Goal: Task Accomplishment & Management: Manage account settings

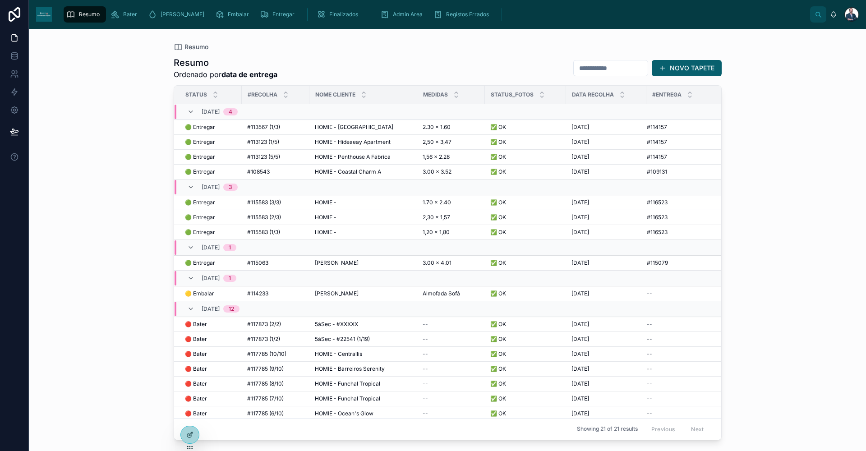
scroll to position [83, 0]
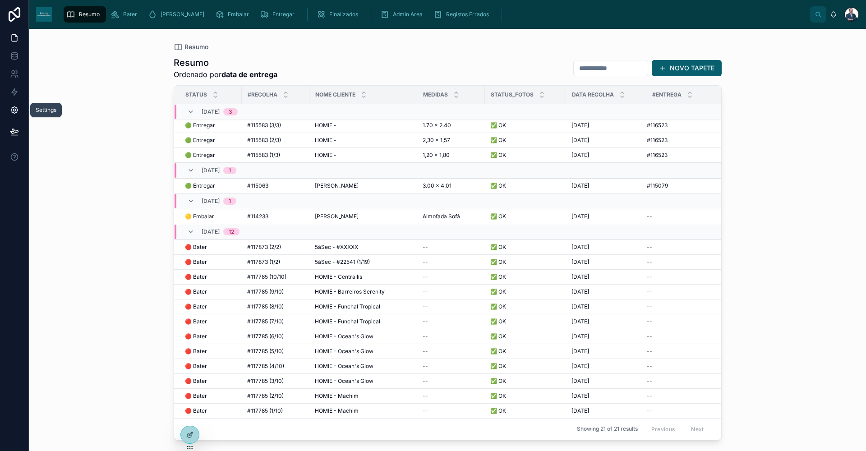
click at [18, 116] on link at bounding box center [14, 110] width 28 height 18
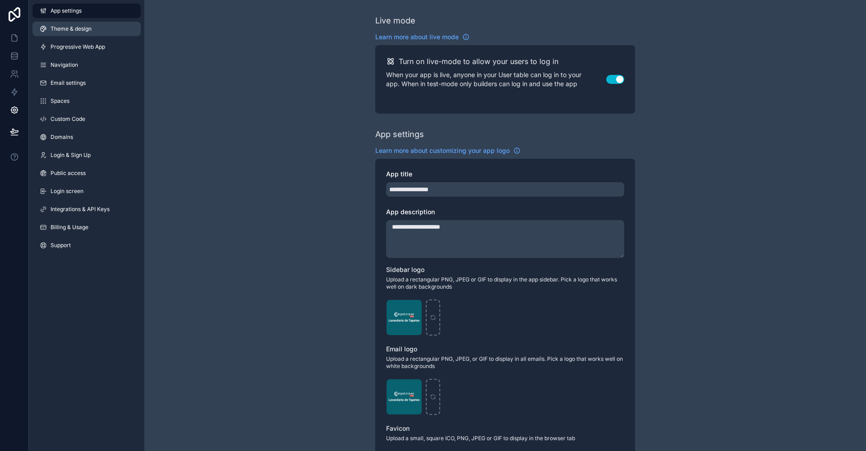
click at [103, 29] on link "Theme & design" at bounding box center [86, 29] width 108 height 14
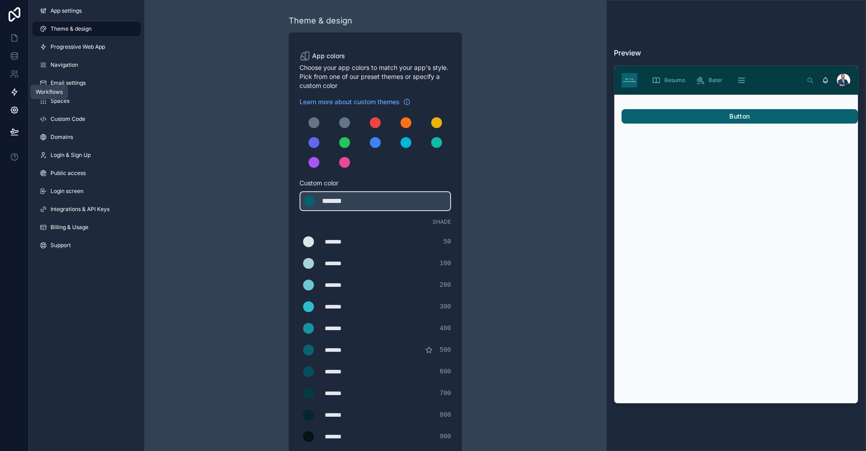
click at [13, 92] on icon at bounding box center [14, 91] width 9 height 9
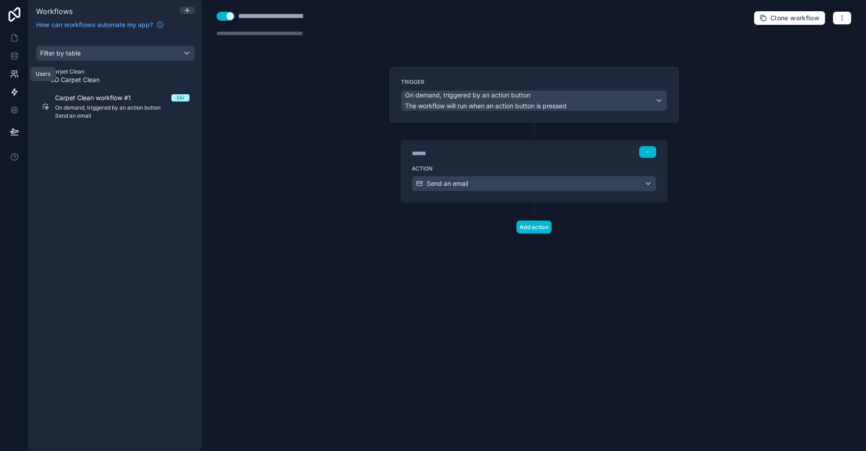
click at [13, 78] on icon at bounding box center [14, 73] width 9 height 9
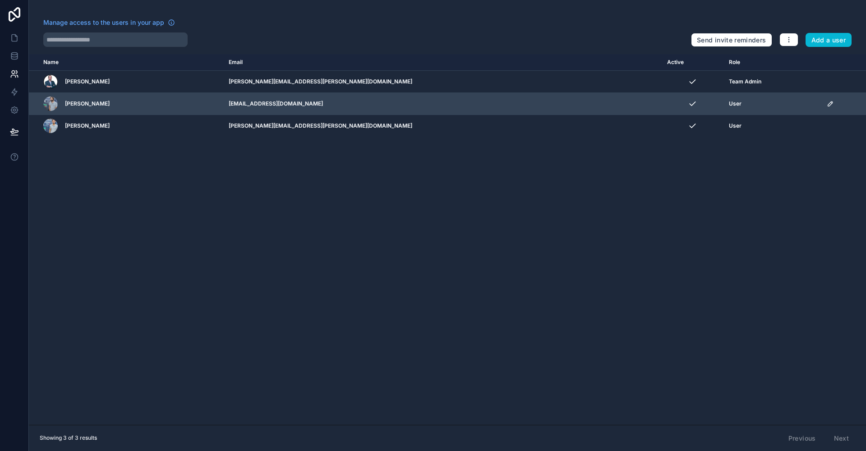
click at [79, 106] on span "Pedro Silva" at bounding box center [87, 103] width 45 height 7
click at [827, 101] on div "scrollable content" at bounding box center [844, 103] width 34 height 7
click at [827, 101] on icon "scrollable content" at bounding box center [829, 103] width 5 height 5
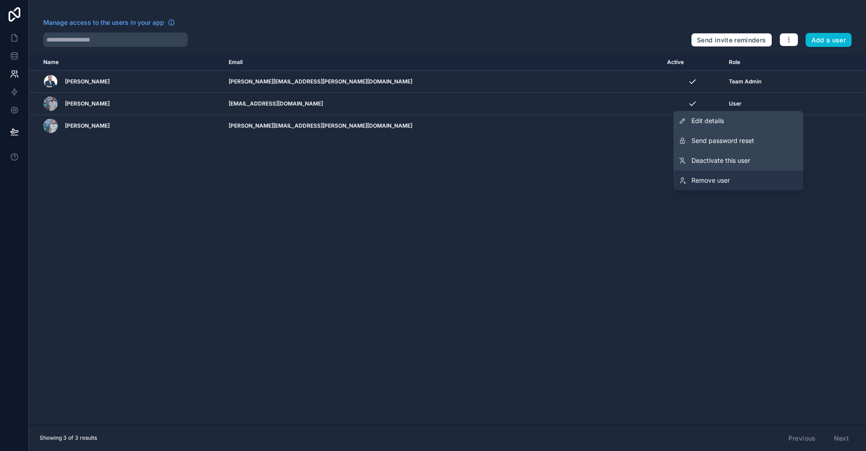
click at [743, 178] on link "Remove user" at bounding box center [738, 180] width 130 height 20
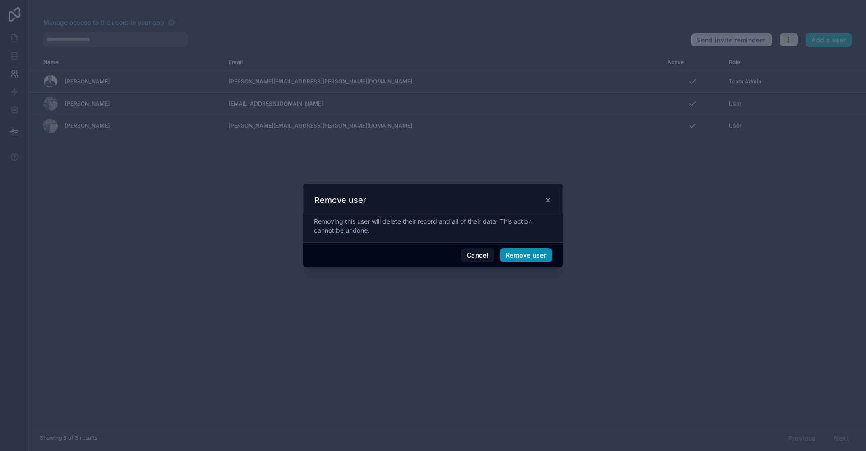
click at [541, 260] on button "Remove user" at bounding box center [526, 255] width 52 height 14
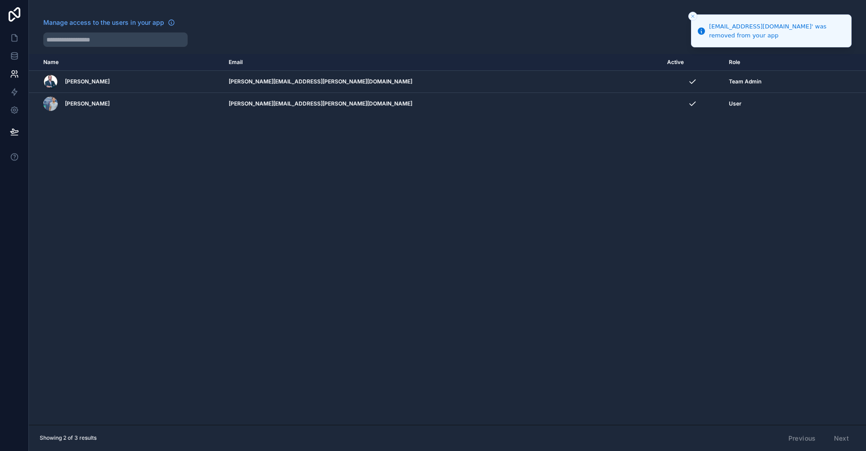
click at [692, 18] on icon "Close toast" at bounding box center [692, 16] width 5 height 5
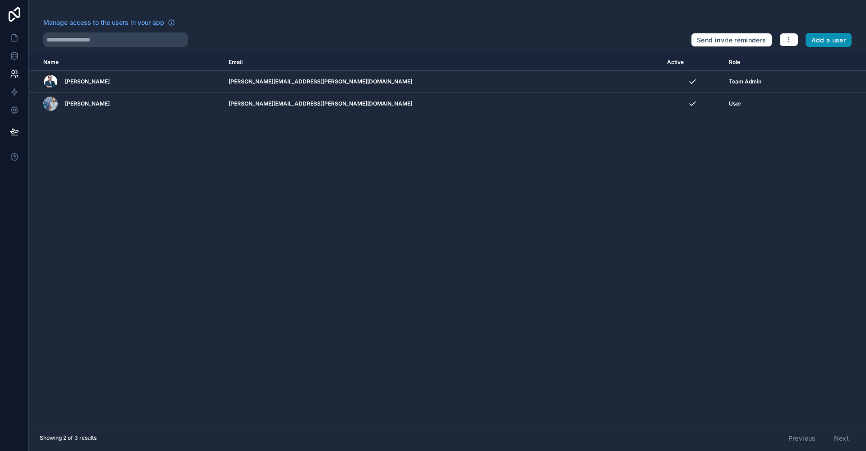
click at [827, 41] on button "Add a user" at bounding box center [828, 40] width 46 height 14
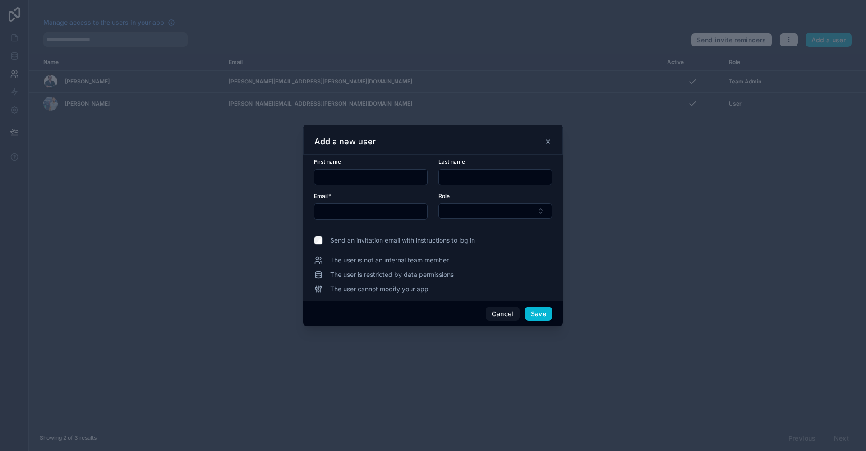
click at [388, 179] on input "text" at bounding box center [370, 177] width 113 height 13
type input "*****"
type input "*******"
type input "**********"
click at [544, 205] on button "Select Button" at bounding box center [495, 210] width 114 height 15
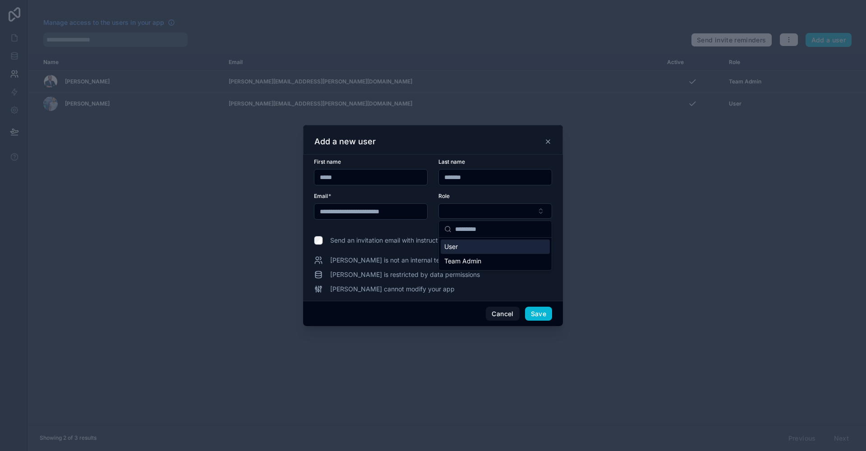
click at [499, 246] on div "User" at bounding box center [495, 246] width 109 height 14
click at [345, 239] on span "Send an invitation email with instructions to log in" at bounding box center [402, 240] width 145 height 9
click at [541, 317] on button "Save" at bounding box center [538, 314] width 27 height 14
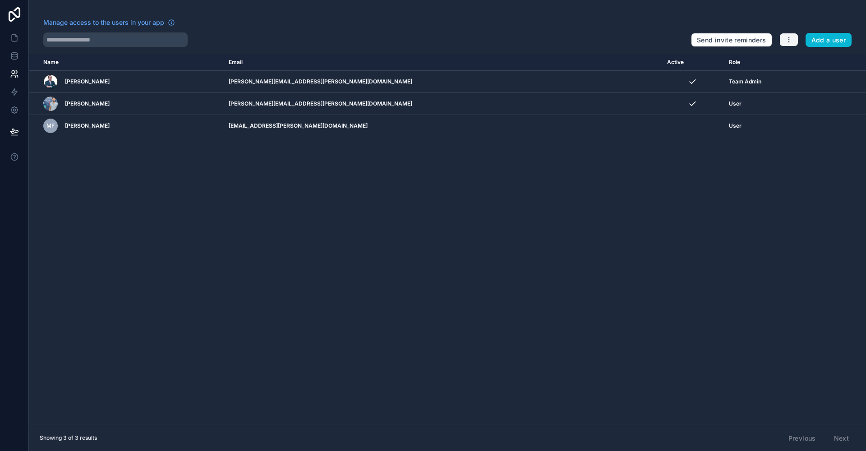
click at [782, 39] on button "button" at bounding box center [788, 40] width 19 height 14
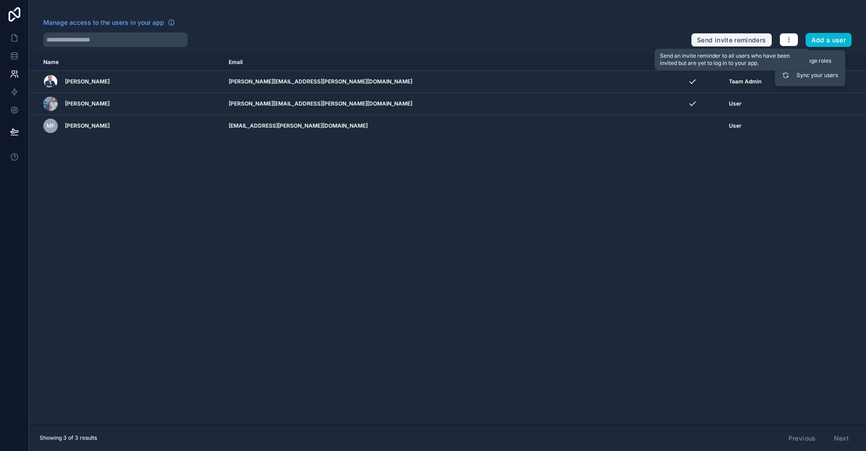
click at [728, 40] on button "Send invite reminders" at bounding box center [731, 40] width 81 height 14
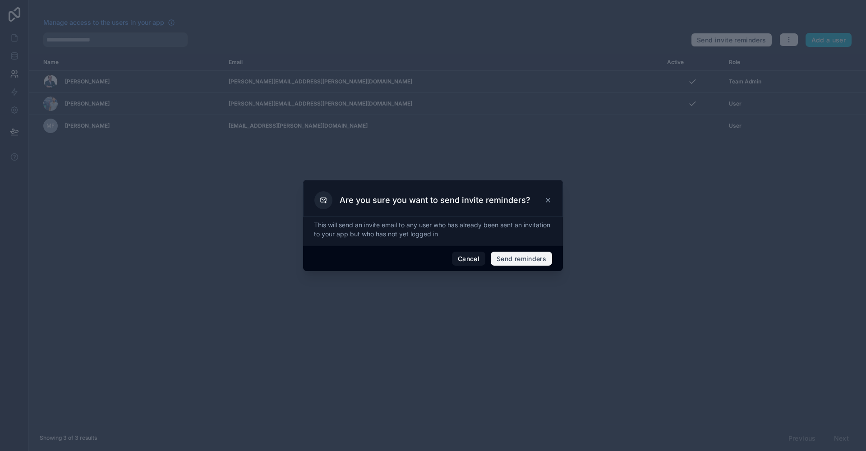
click at [522, 262] on button "Send reminders" at bounding box center [521, 259] width 61 height 14
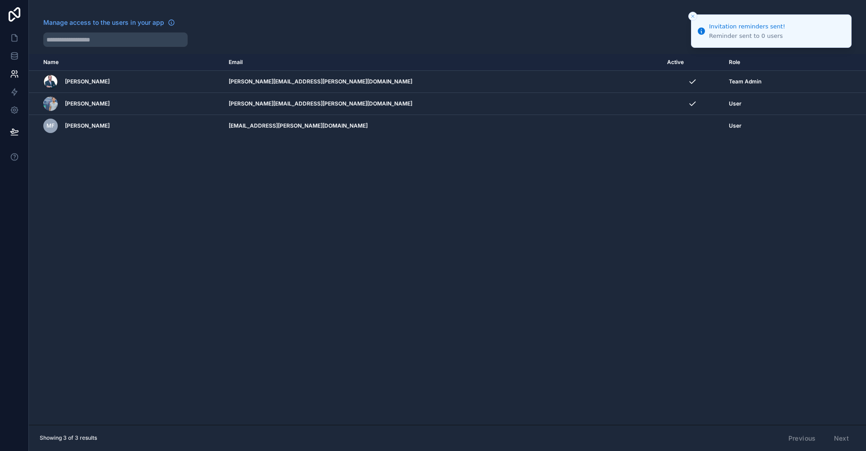
click at [695, 14] on button "Close toast" at bounding box center [692, 16] width 9 height 9
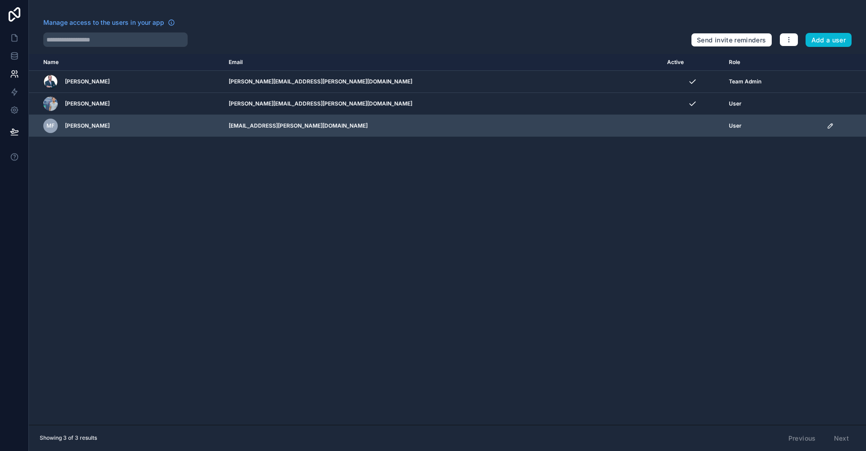
click at [104, 125] on div "MF Marco Freitas" at bounding box center [130, 126] width 175 height 14
click at [407, 119] on td "[EMAIL_ADDRESS][PERSON_NAME][DOMAIN_NAME]" at bounding box center [442, 126] width 438 height 22
click at [530, 126] on td "[EMAIL_ADDRESS][PERSON_NAME][DOMAIN_NAME]" at bounding box center [442, 126] width 438 height 22
click at [827, 126] on icon "scrollable content" at bounding box center [830, 125] width 7 height 7
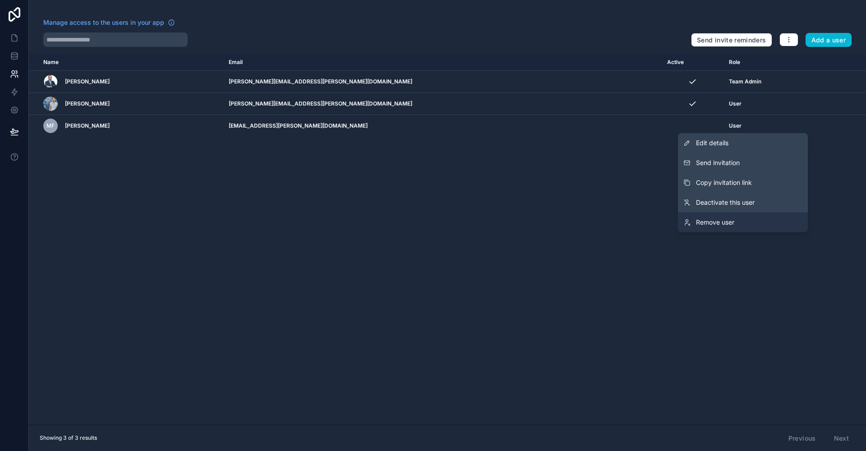
click at [742, 225] on link "Remove user" at bounding box center [743, 222] width 130 height 20
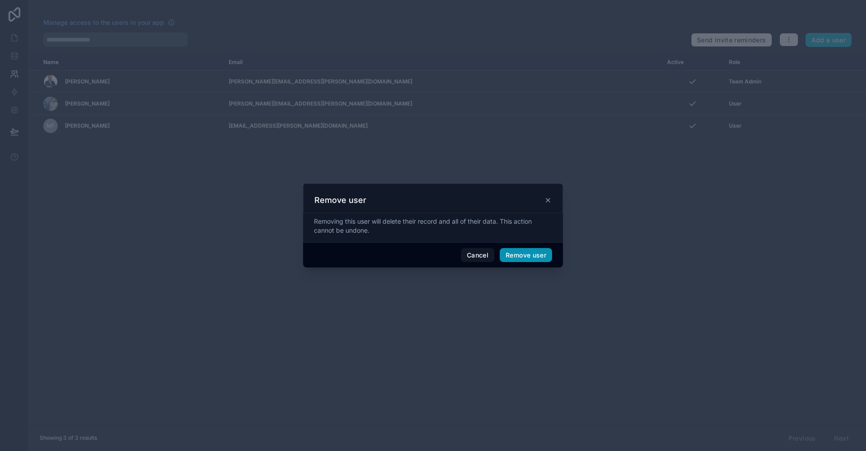
click at [538, 255] on button "Remove user" at bounding box center [526, 255] width 52 height 14
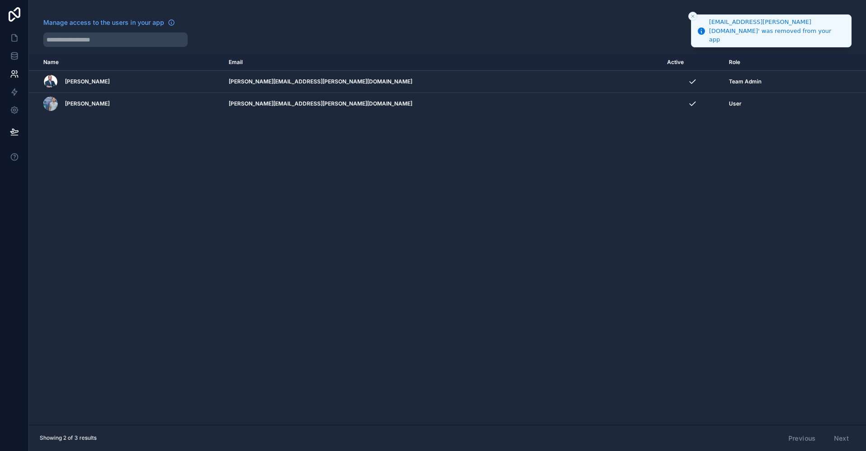
click at [691, 15] on icon "Close toast" at bounding box center [692, 16] width 5 height 5
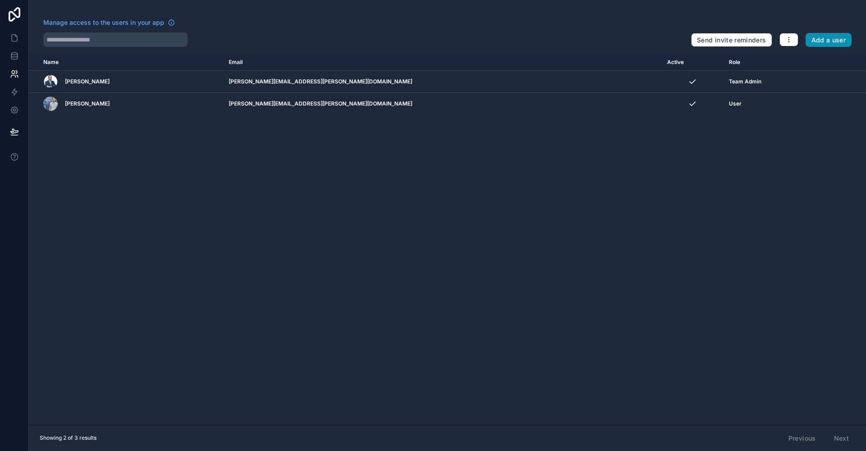
click at [828, 43] on button "Add a user" at bounding box center [828, 40] width 46 height 14
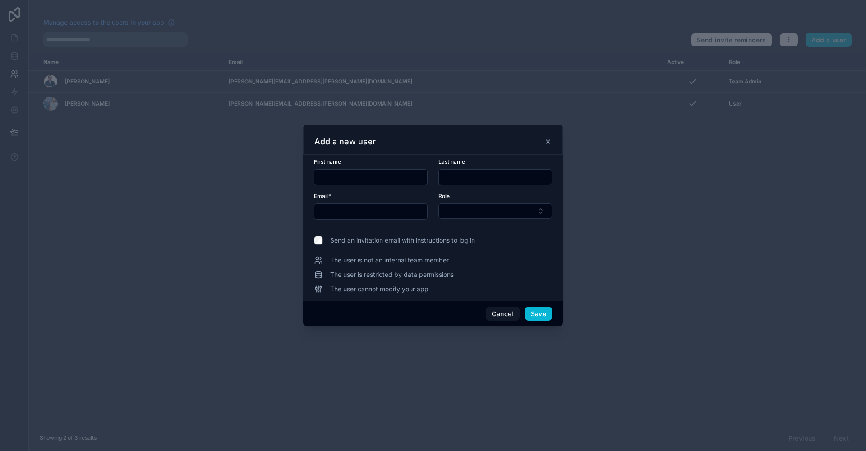
click at [389, 171] on input "text" at bounding box center [370, 177] width 113 height 13
type input "*****"
type input "*******"
type input "**********"
click at [365, 246] on div "**********" at bounding box center [433, 225] width 238 height 135
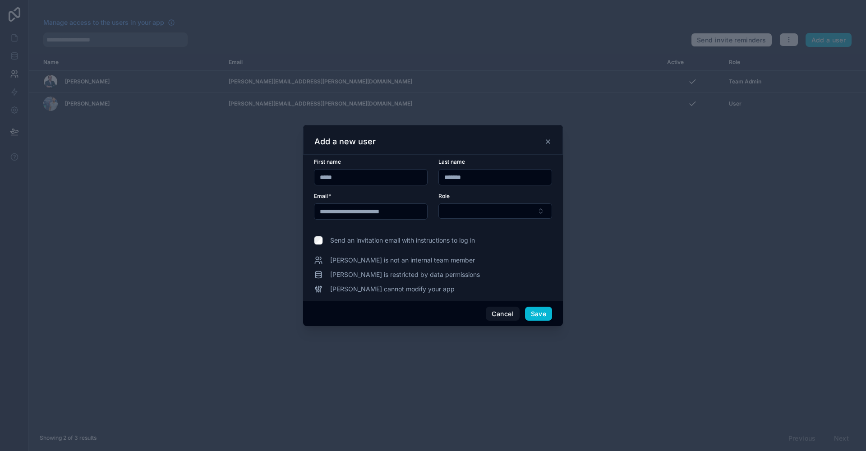
click at [366, 241] on span "Send an invitation email with instructions to log in" at bounding box center [402, 240] width 145 height 9
click at [536, 310] on button "Save" at bounding box center [538, 314] width 27 height 14
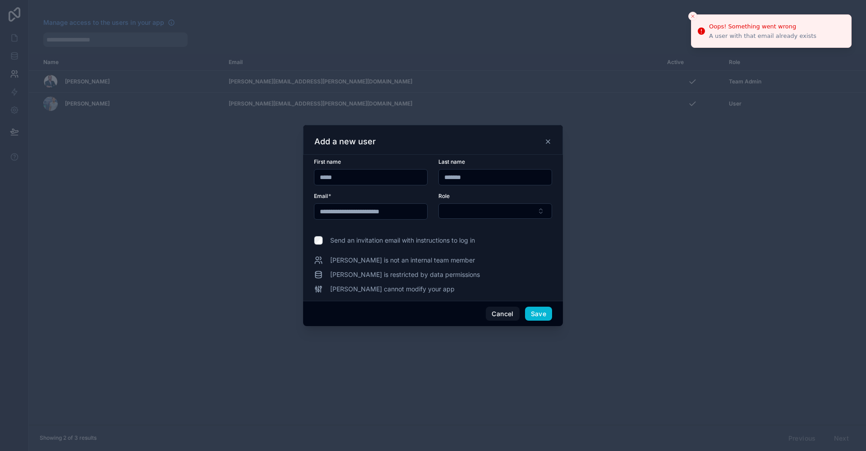
click at [691, 19] on button "Close toast" at bounding box center [692, 16] width 9 height 9
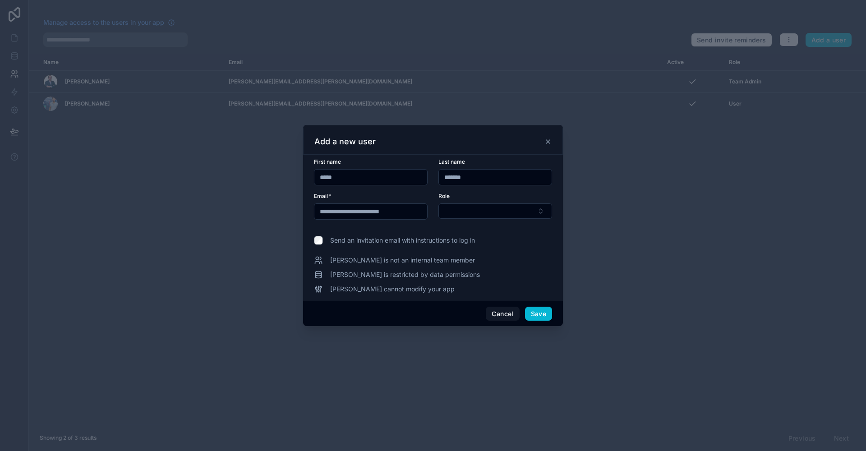
click at [550, 140] on icon at bounding box center [547, 141] width 7 height 7
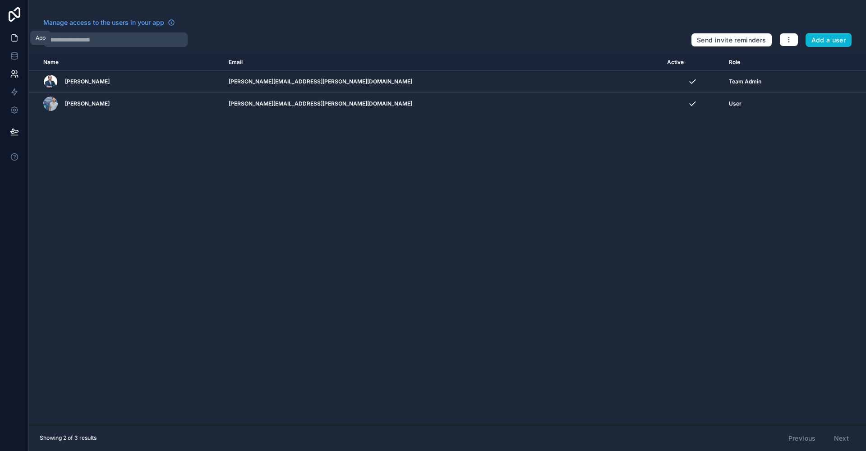
click at [21, 42] on link at bounding box center [14, 38] width 28 height 18
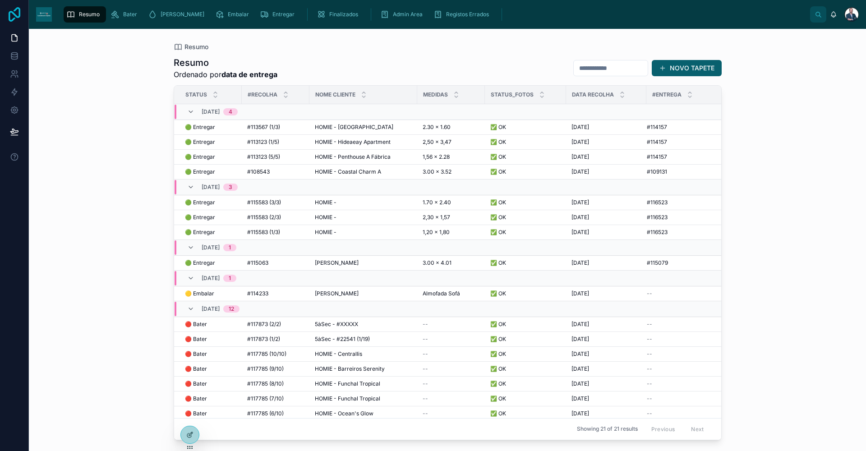
click at [9, 15] on icon at bounding box center [15, 14] width 12 height 14
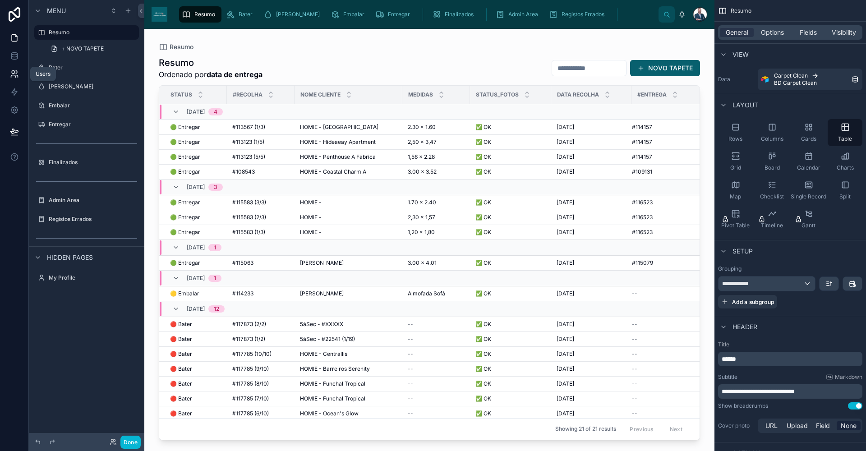
click at [16, 73] on icon at bounding box center [14, 73] width 9 height 9
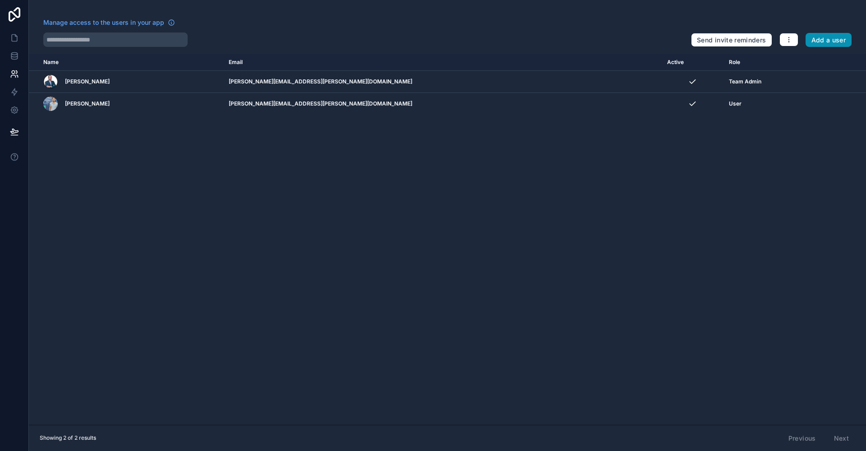
click at [818, 37] on button "Add a user" at bounding box center [828, 40] width 46 height 14
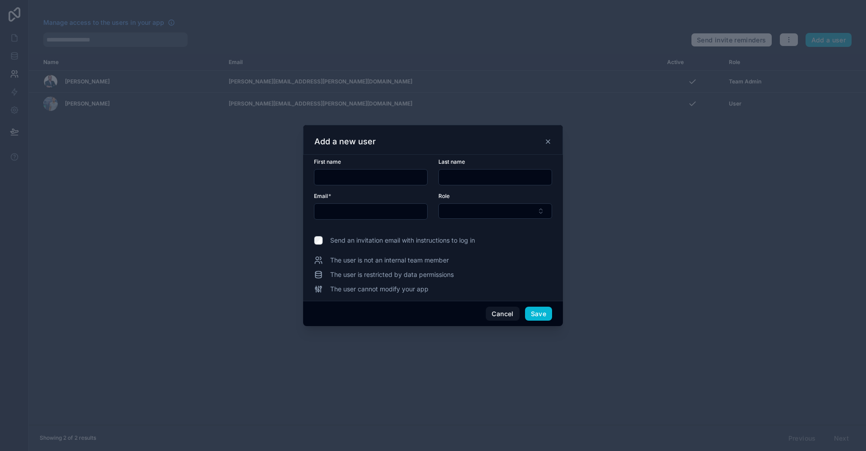
click at [354, 169] on div at bounding box center [371, 177] width 114 height 16
click at [355, 175] on input "text" at bounding box center [370, 177] width 113 height 13
type input "*****"
type input "*******"
type input "**********"
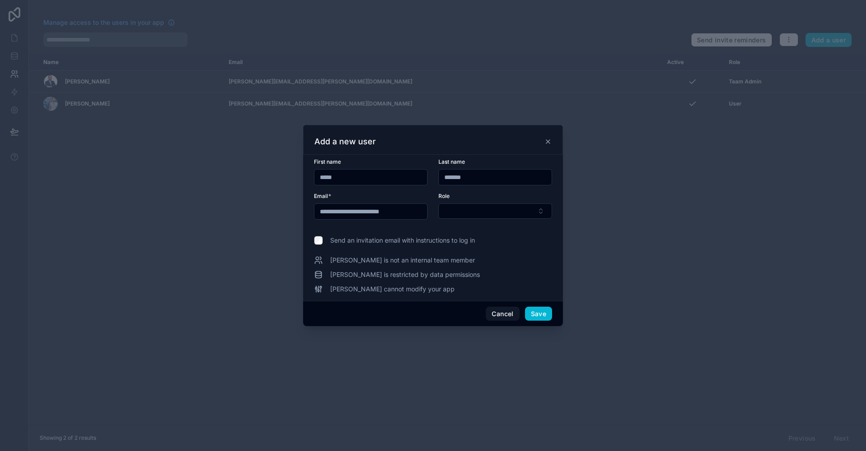
click at [504, 221] on form "**********" at bounding box center [433, 194] width 238 height 72
click at [501, 211] on button "Select Button" at bounding box center [495, 210] width 114 height 15
click at [487, 245] on div "User" at bounding box center [495, 246] width 109 height 14
click at [539, 318] on button "Save" at bounding box center [538, 314] width 27 height 14
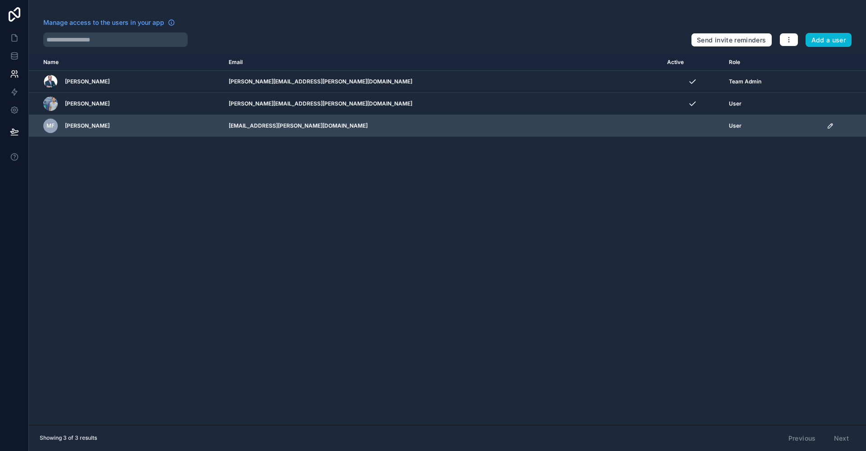
click at [827, 124] on icon "scrollable content" at bounding box center [830, 125] width 7 height 7
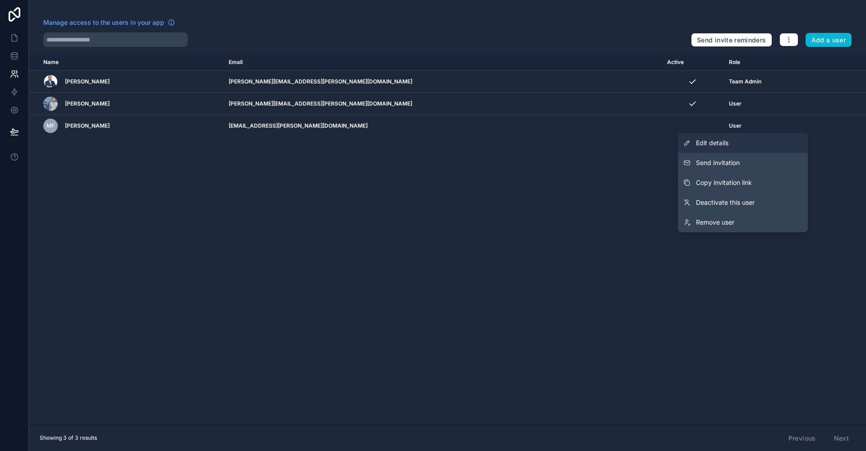
click at [757, 142] on link "Edit details" at bounding box center [743, 143] width 130 height 20
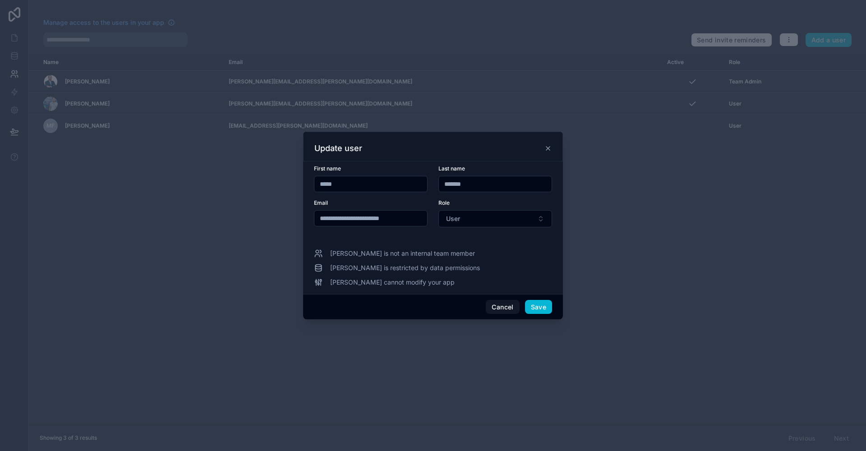
click at [351, 252] on span "Marco is not an internal team member" at bounding box center [402, 253] width 145 height 9
click at [508, 305] on button "Cancel" at bounding box center [502, 307] width 33 height 14
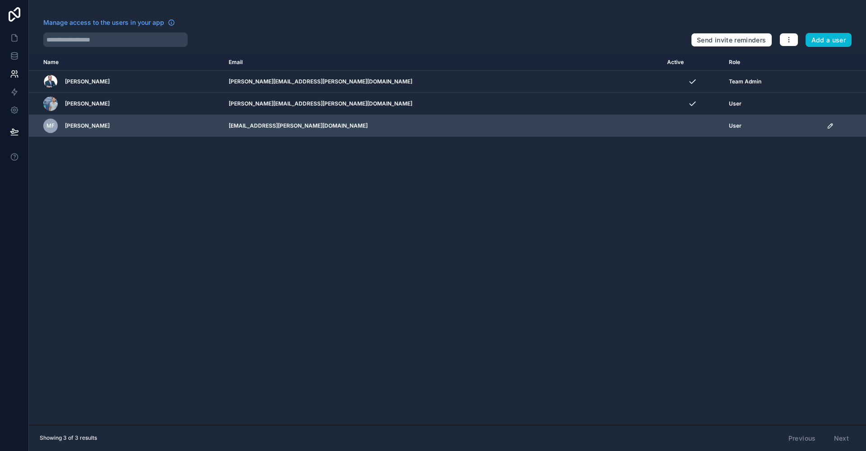
click at [821, 120] on td "scrollable content" at bounding box center [843, 126] width 45 height 22
click at [827, 126] on icon "scrollable content" at bounding box center [830, 125] width 7 height 7
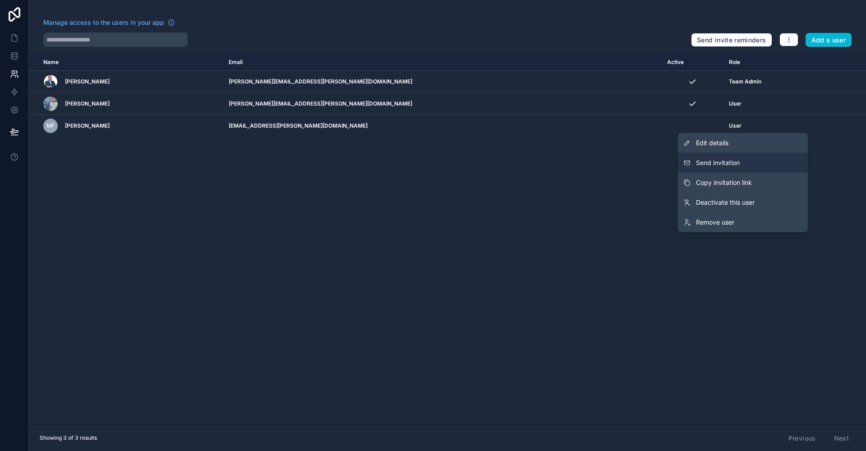
click at [752, 164] on button "Send invitation" at bounding box center [743, 163] width 130 height 20
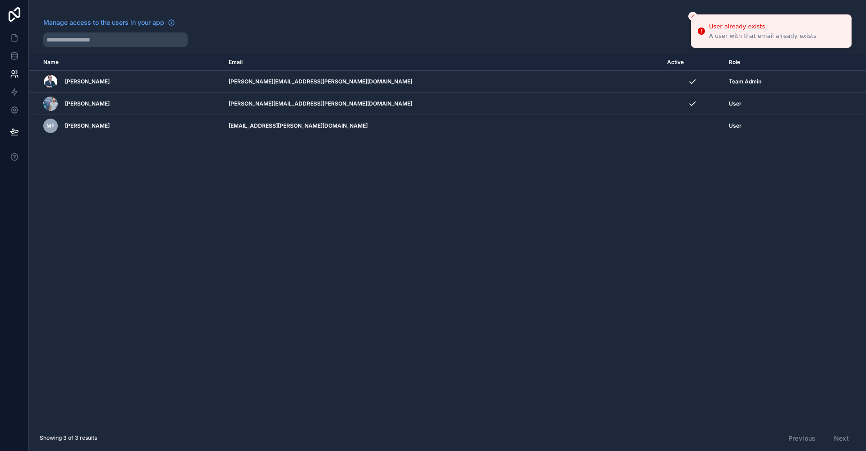
click at [696, 15] on button "Close toast" at bounding box center [692, 16] width 9 height 9
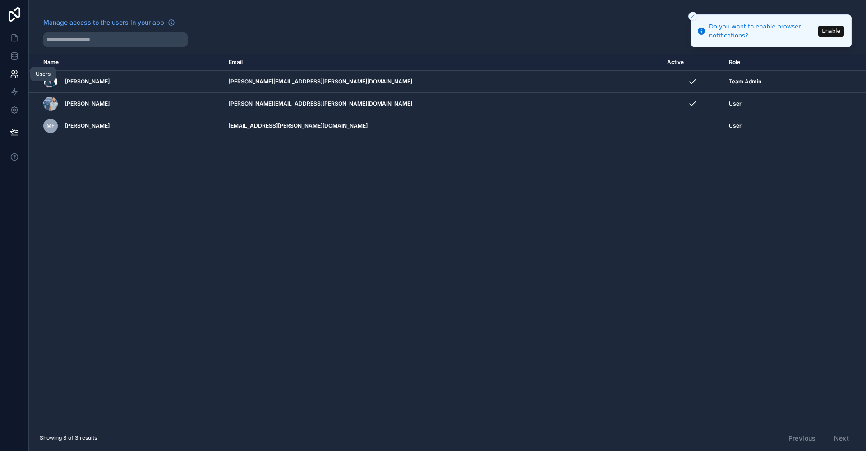
click at [16, 70] on icon at bounding box center [14, 73] width 9 height 9
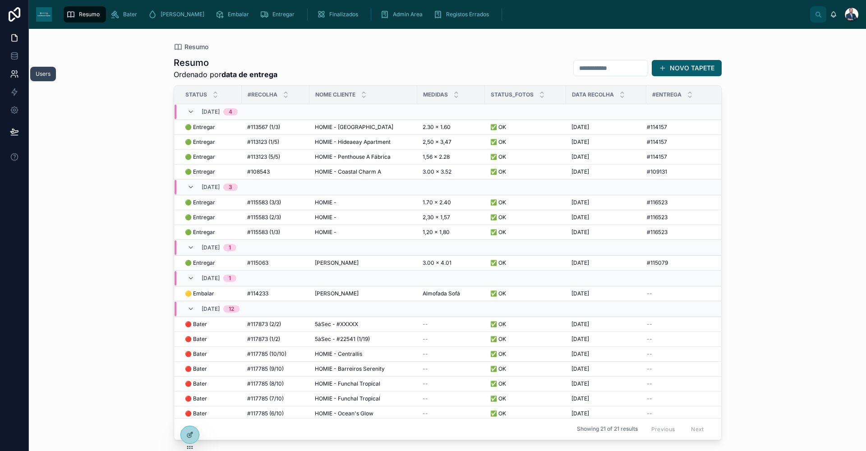
click at [15, 78] on icon at bounding box center [14, 73] width 9 height 9
